Goal: Task Accomplishment & Management: Complete application form

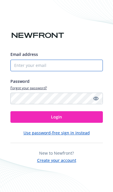
click at [72, 71] on input "Email address" at bounding box center [56, 66] width 92 height 12
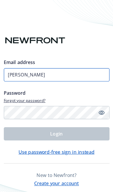
type input "[PERSON_NAME]"
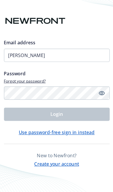
click at [63, 156] on button "Create your account" at bounding box center [56, 159] width 39 height 7
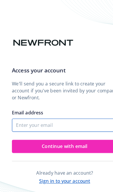
click at [62, 115] on input "Email address" at bounding box center [56, 110] width 92 height 12
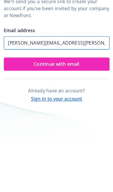
type input "[PERSON_NAME][EMAIL_ADDRESS][PERSON_NAME][DOMAIN_NAME]"
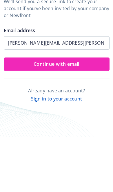
click at [78, 122] on button "Continue with email" at bounding box center [56, 128] width 92 height 12
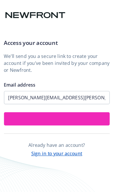
scroll to position [24, 0]
